Goal: Information Seeking & Learning: Learn about a topic

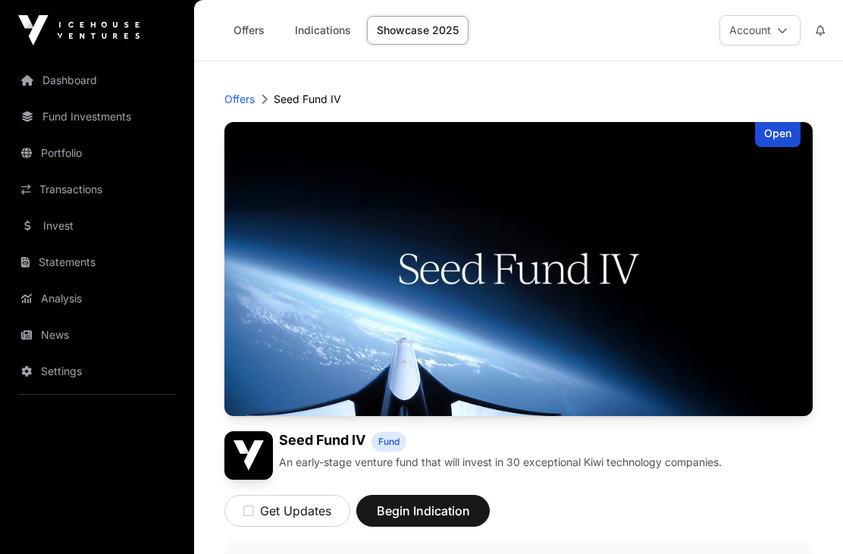
click at [69, 220] on link "Invest" at bounding box center [97, 225] width 170 height 33
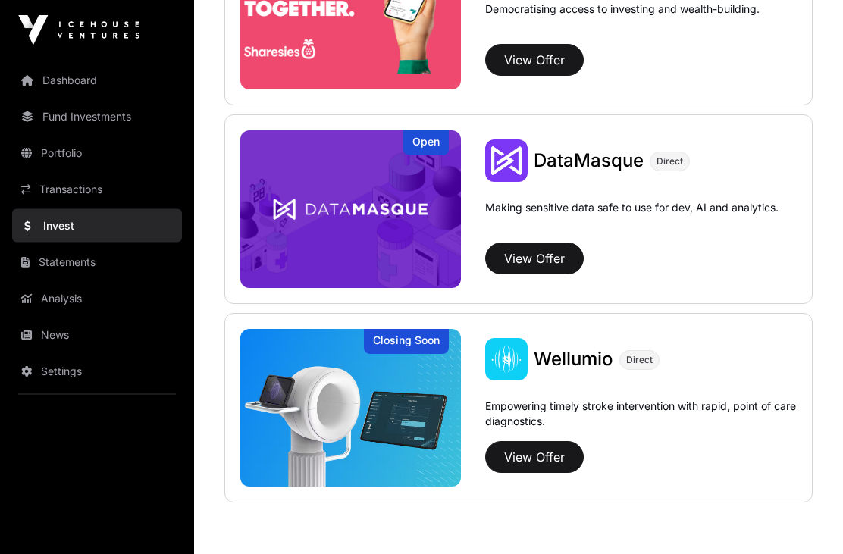
scroll to position [2094, 0]
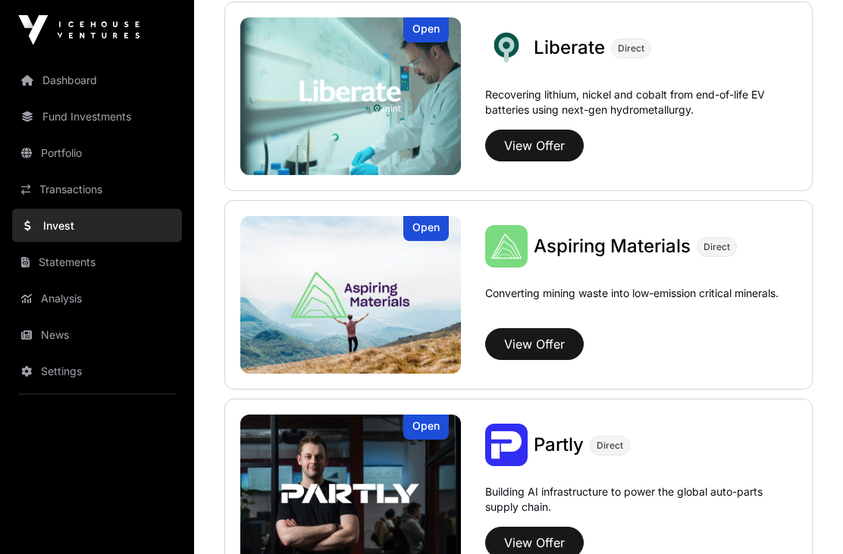
click at [543, 344] on button "View Offer" at bounding box center [534, 345] width 99 height 32
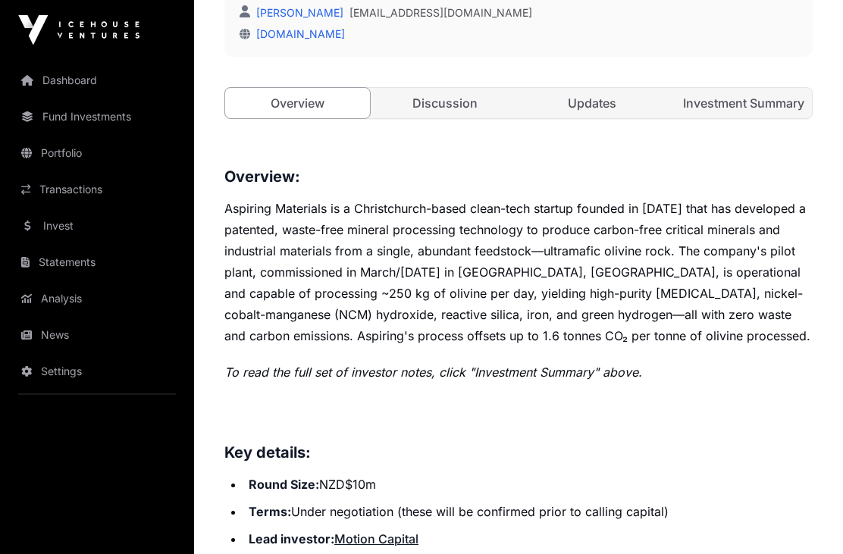
scroll to position [589, 0]
click at [434, 112] on link "Discussion" at bounding box center [445, 104] width 145 height 30
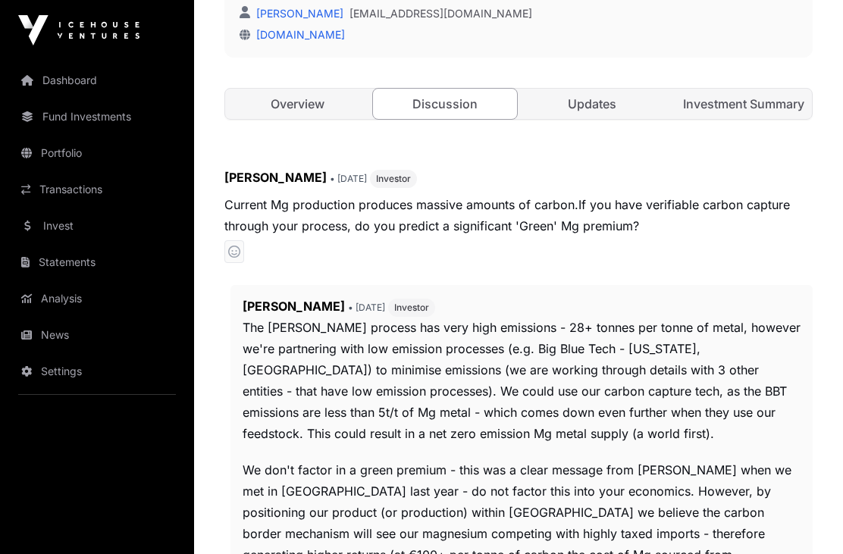
click at [457, 105] on link "Discussion" at bounding box center [445, 104] width 146 height 32
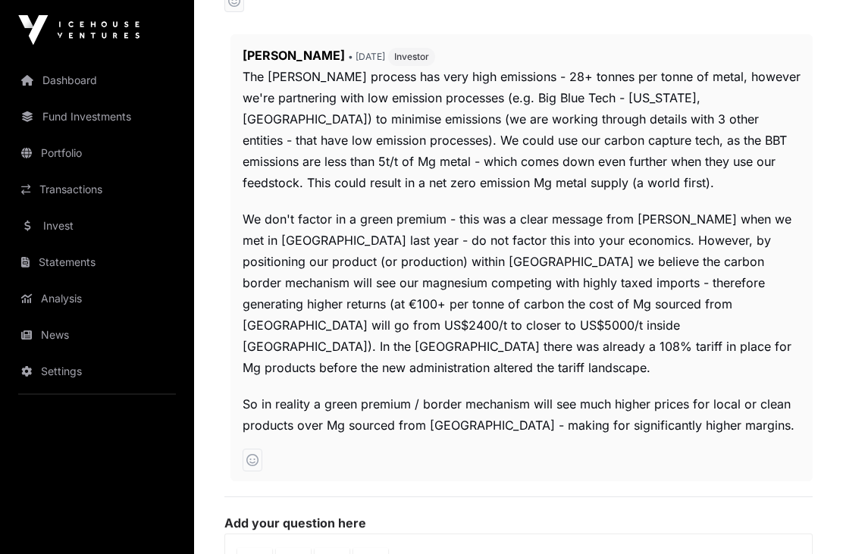
scroll to position [841, 0]
click at [655, 393] on p "So in reality a green premium / border mechanism will see much higher prices fo…" at bounding box center [522, 414] width 558 height 42
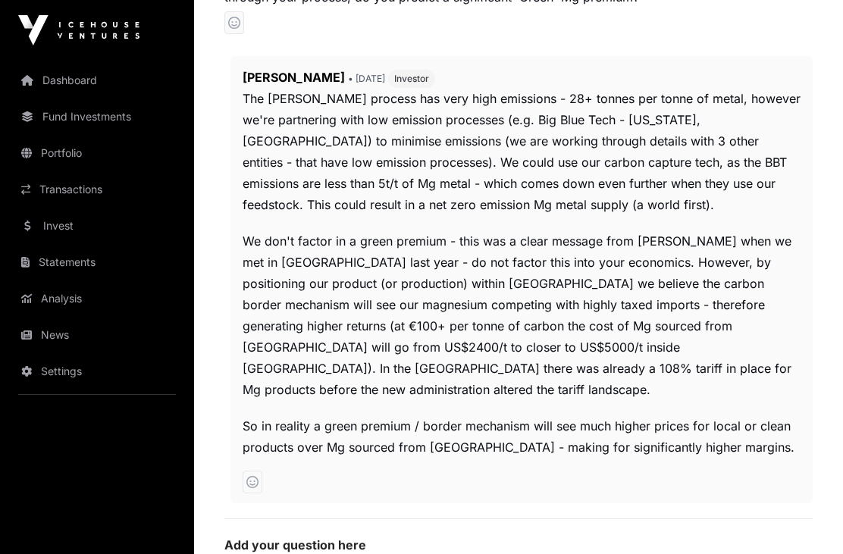
scroll to position [817, 0]
click at [11, 521] on nav "Dashboard Fund Investments Portfolio Transactions Invest Statements Analysis Ne…" at bounding box center [97, 301] width 194 height 481
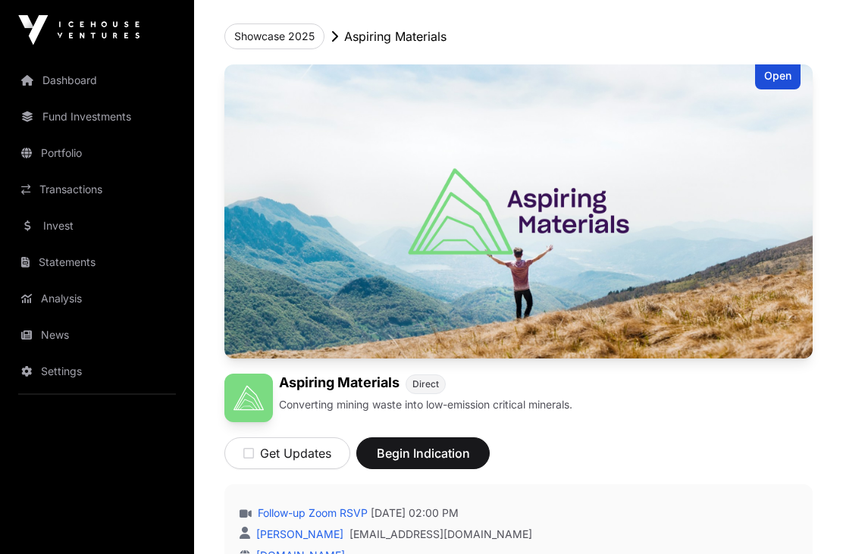
scroll to position [0, 0]
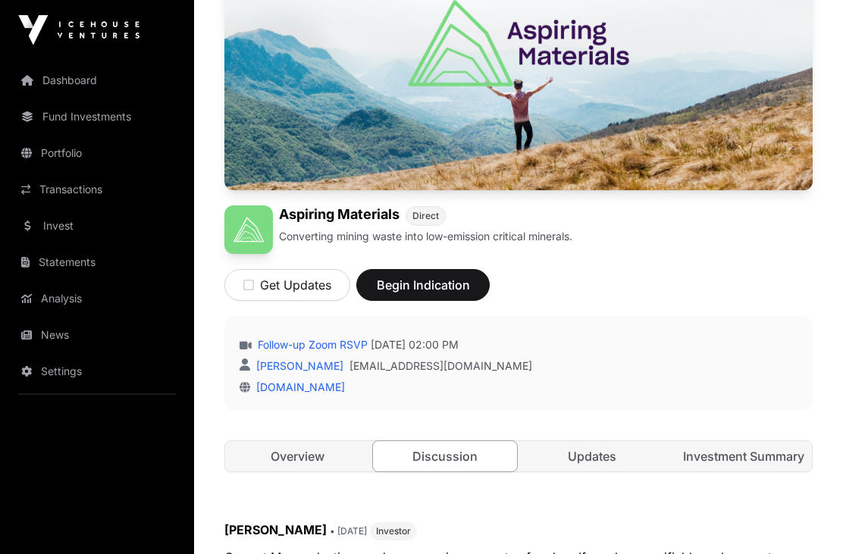
click at [612, 456] on link "Updates" at bounding box center [592, 457] width 145 height 30
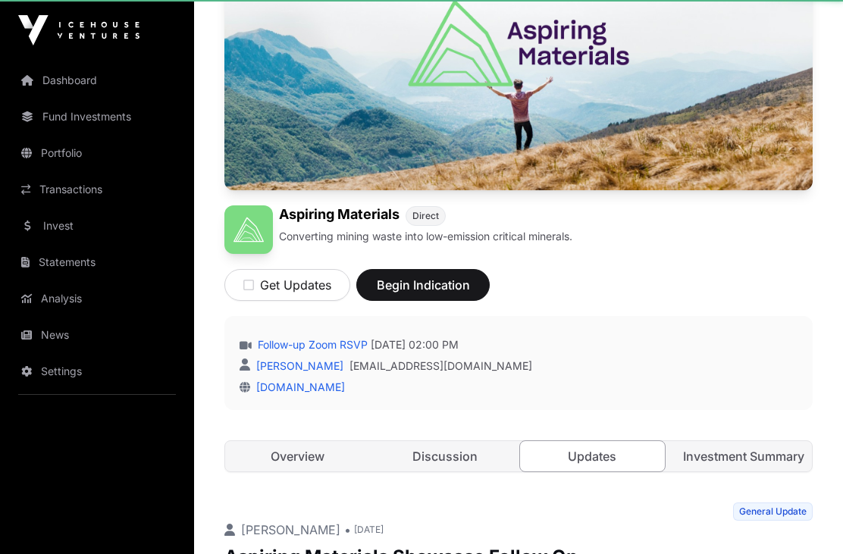
click at [603, 471] on link "Updates" at bounding box center [592, 456] width 146 height 32
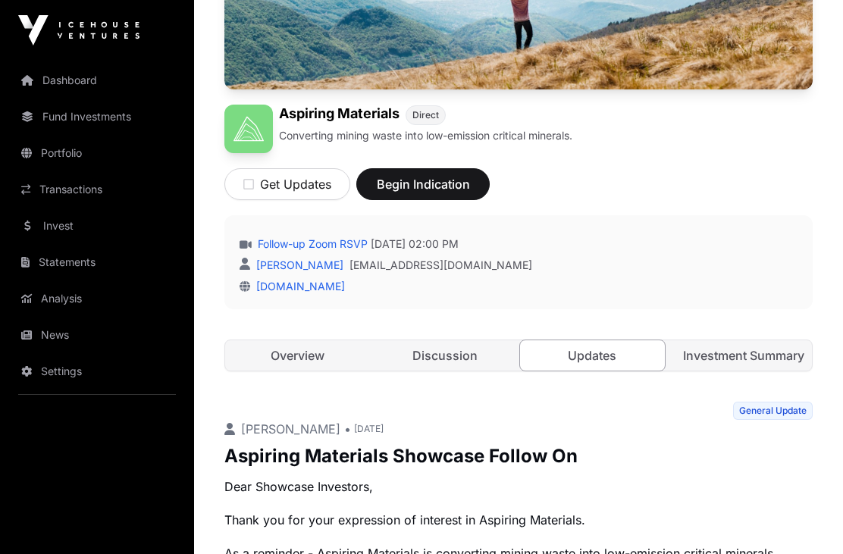
scroll to position [341, 0]
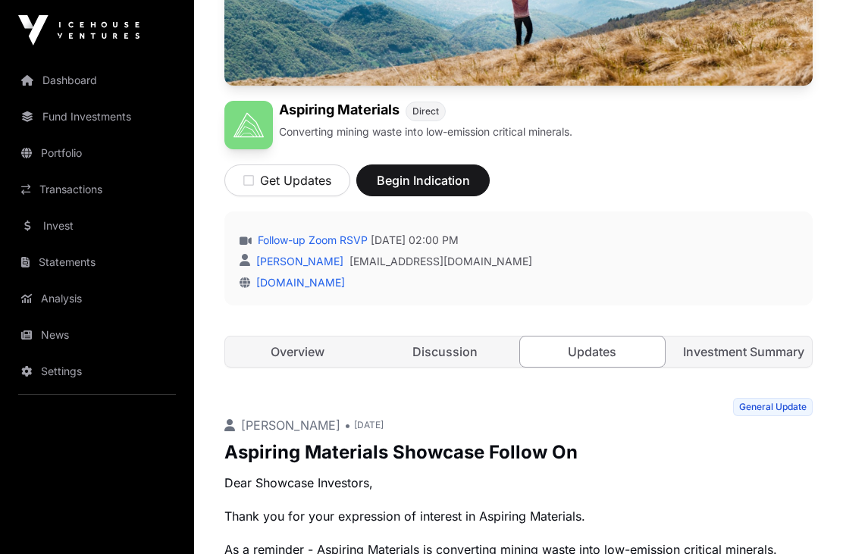
click at [756, 355] on link "Investment Summary" at bounding box center [740, 352] width 145 height 30
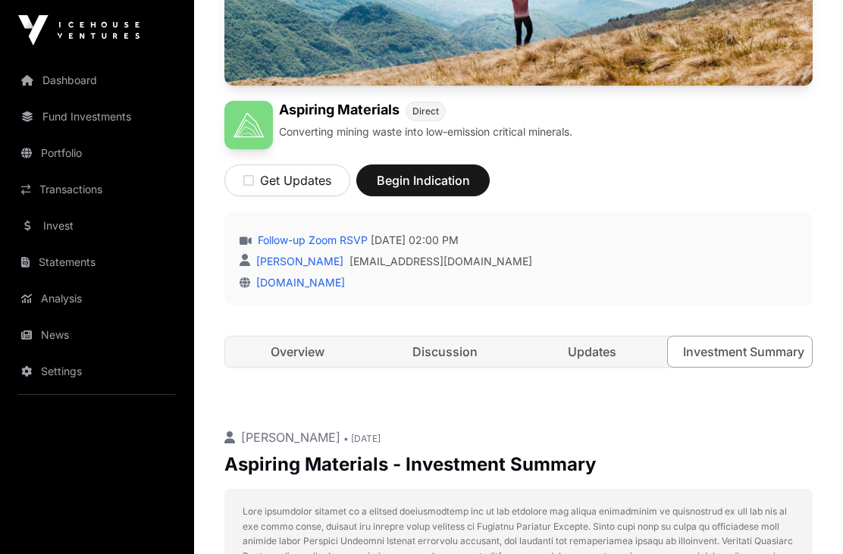
click at [751, 349] on link "Investment Summary" at bounding box center [740, 352] width 146 height 32
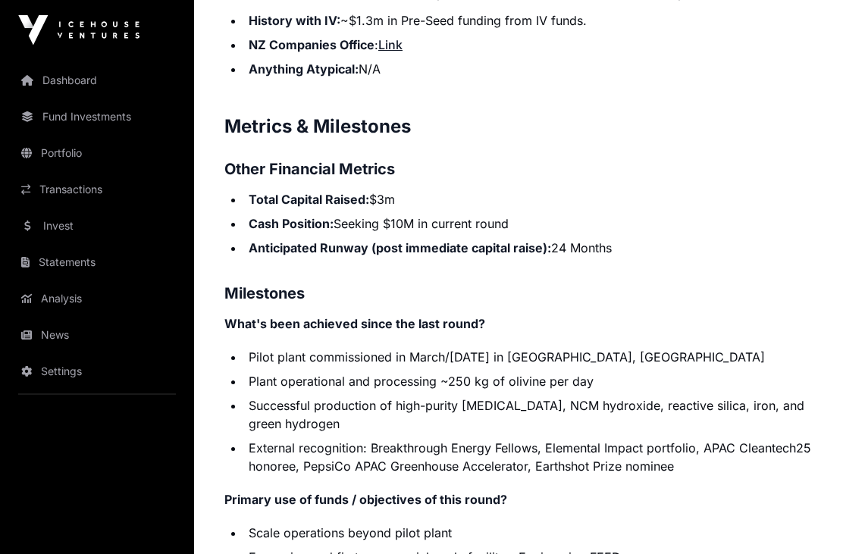
scroll to position [2675, 0]
click at [706, 290] on h3 "Milestones" at bounding box center [518, 292] width 588 height 24
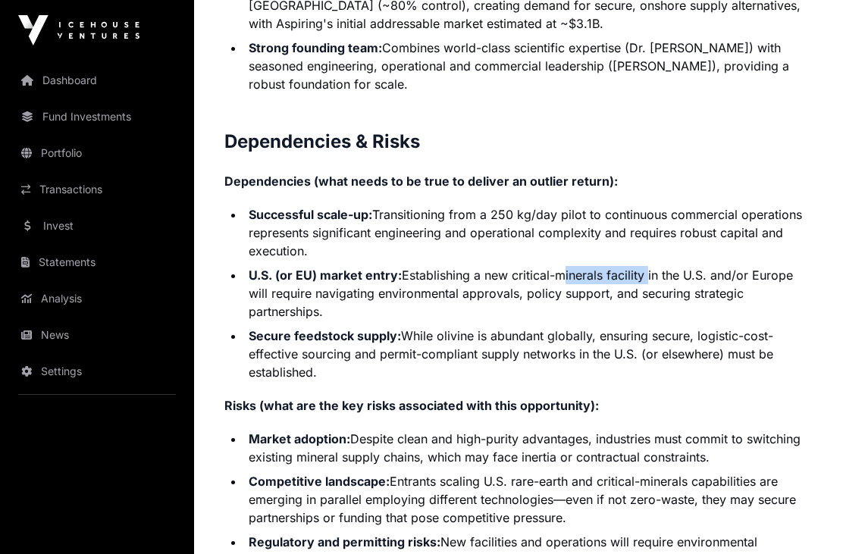
scroll to position [3483, 0]
